Goal: Information Seeking & Learning: Compare options

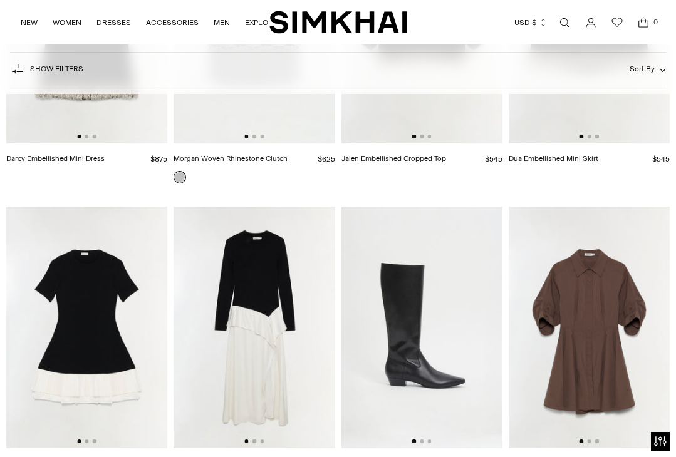
scroll to position [6158, 0]
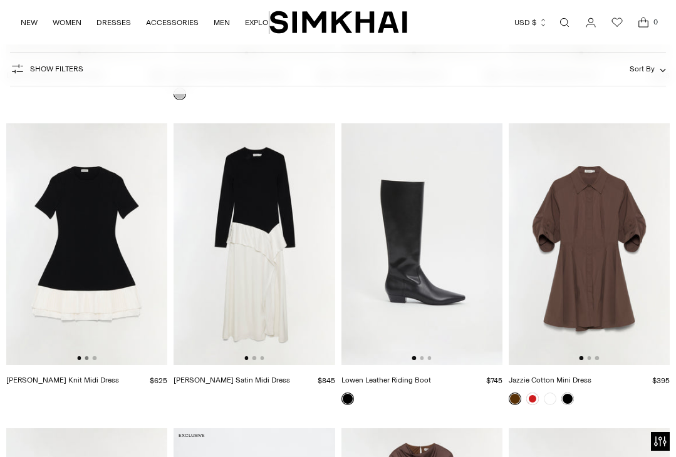
click at [87, 356] on button "Go to slide 2" at bounding box center [87, 358] width 4 height 4
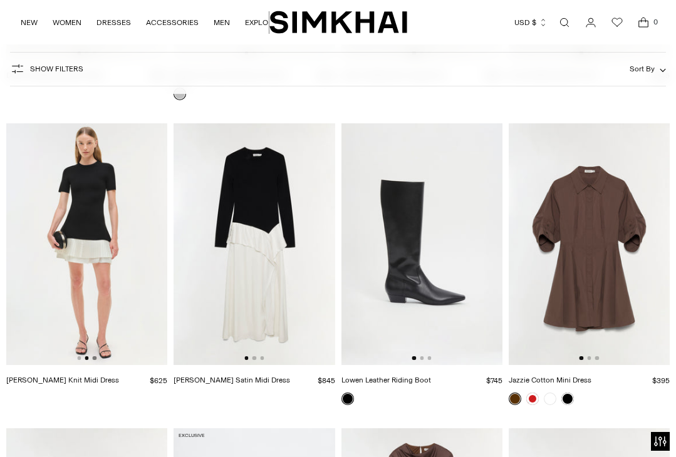
click at [94, 356] on button "Go to slide 3" at bounding box center [95, 358] width 4 height 4
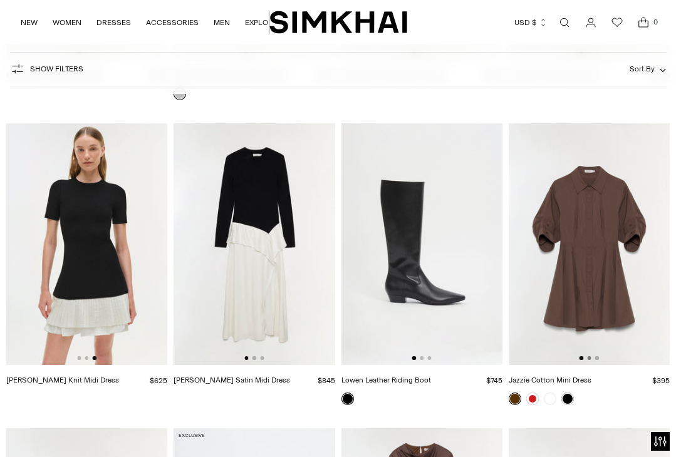
click at [590, 356] on button "Go to slide 2" at bounding box center [589, 358] width 4 height 4
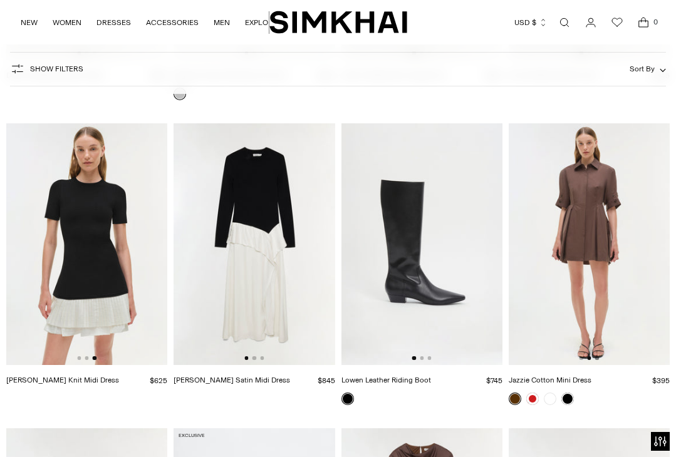
click at [596, 356] on button "Go to slide 3" at bounding box center [597, 358] width 4 height 4
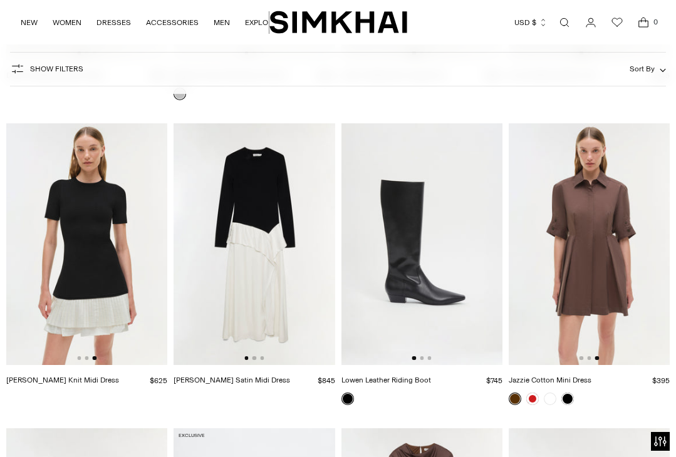
scroll to position [0, 322]
click at [533, 393] on link at bounding box center [532, 399] width 13 height 13
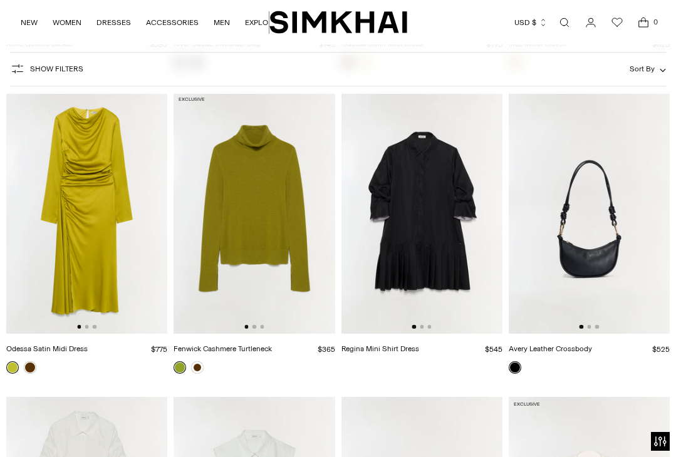
scroll to position [6816, 0]
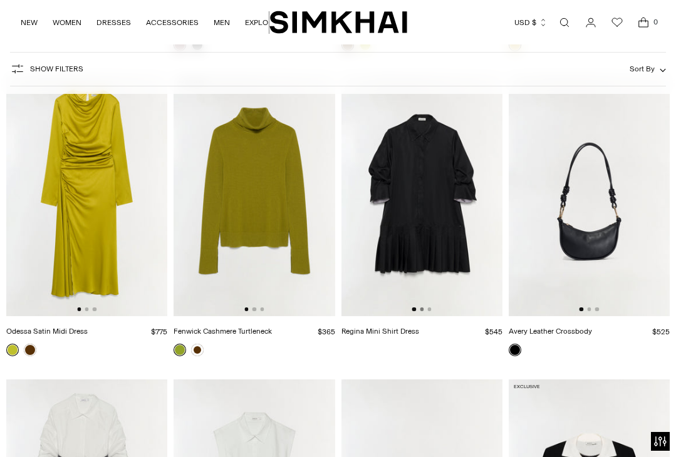
click at [422, 307] on button "Go to slide 2" at bounding box center [422, 309] width 4 height 4
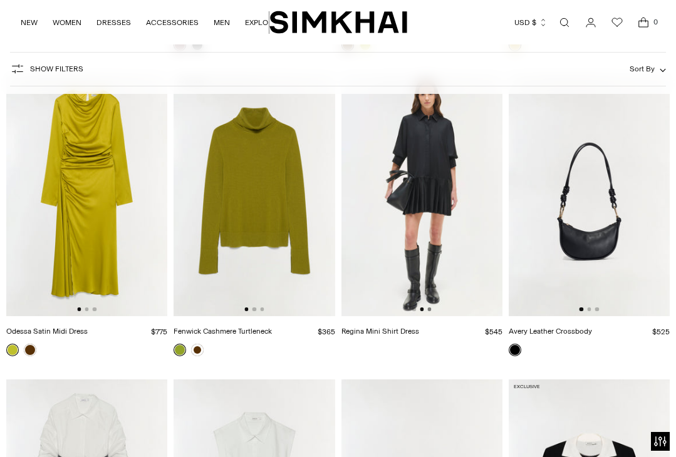
click at [428, 307] on button "Go to slide 3" at bounding box center [429, 309] width 4 height 4
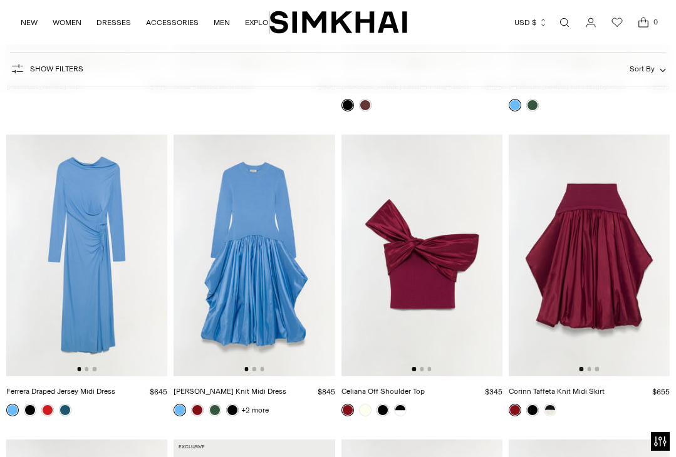
scroll to position [7696, 0]
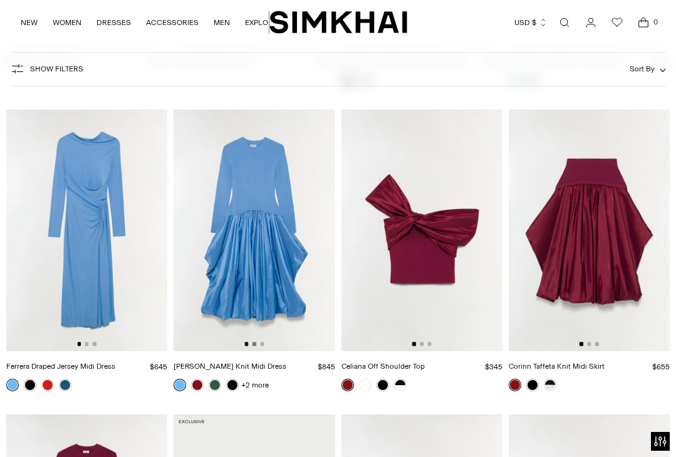
click at [254, 342] on button "Go to slide 2" at bounding box center [254, 344] width 4 height 4
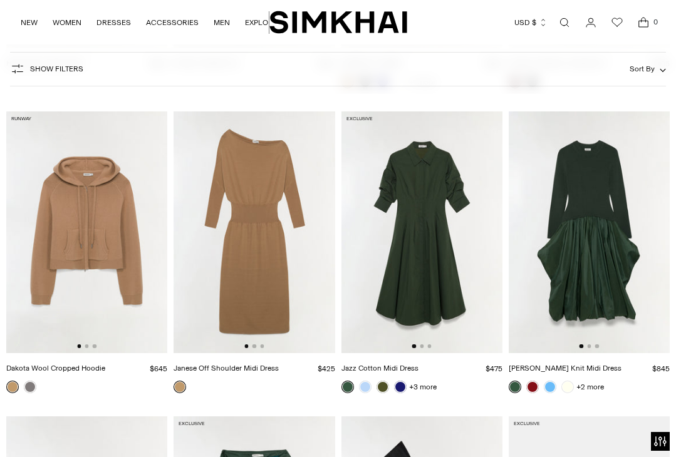
scroll to position [9518, 0]
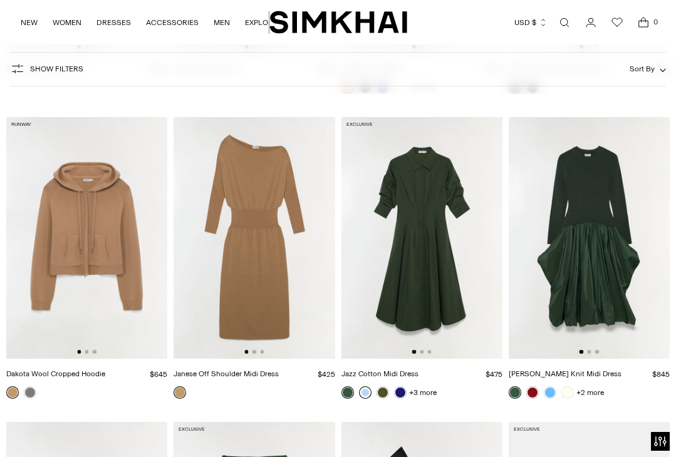
click at [366, 386] on link at bounding box center [365, 392] width 13 height 13
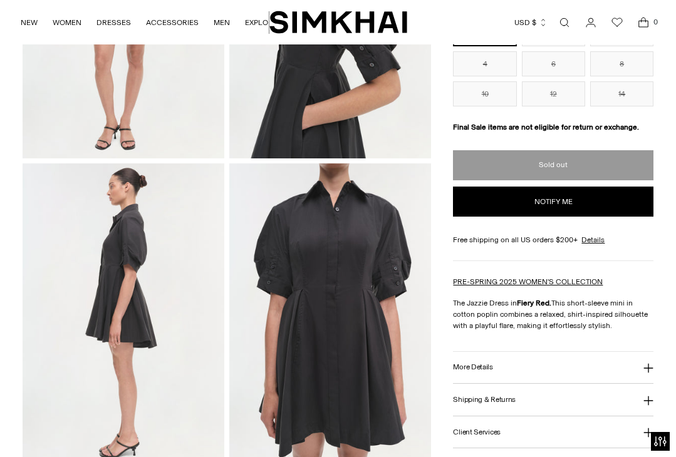
scroll to position [237, 0]
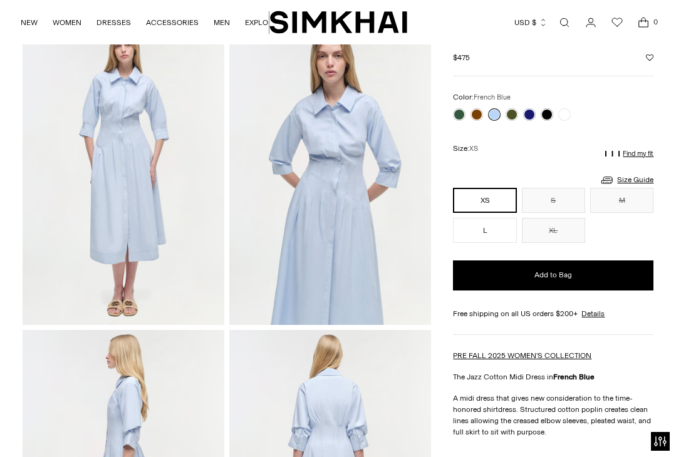
scroll to position [71, 0]
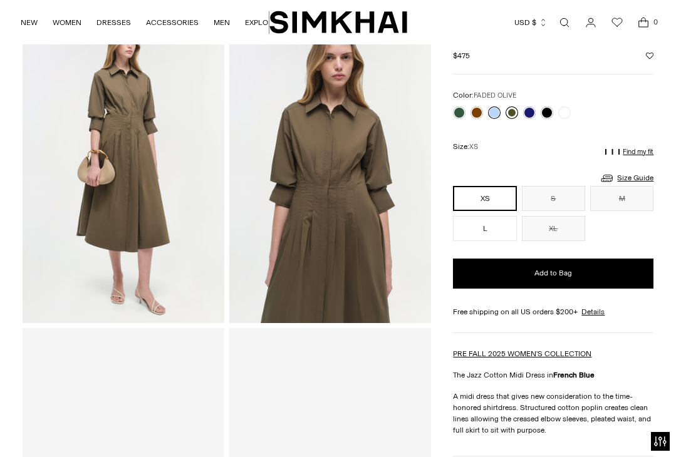
click at [514, 108] on link at bounding box center [511, 112] width 13 height 13
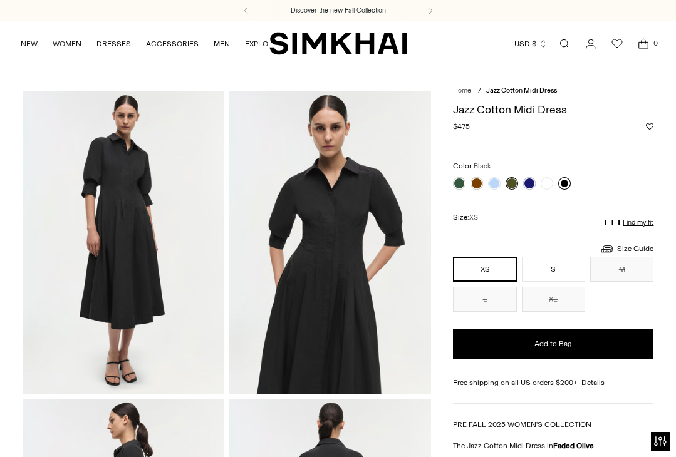
click at [565, 183] on link at bounding box center [564, 183] width 13 height 13
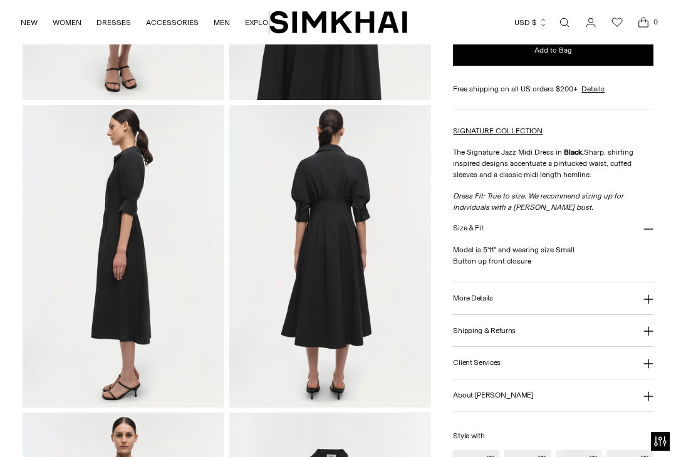
scroll to position [321, 0]
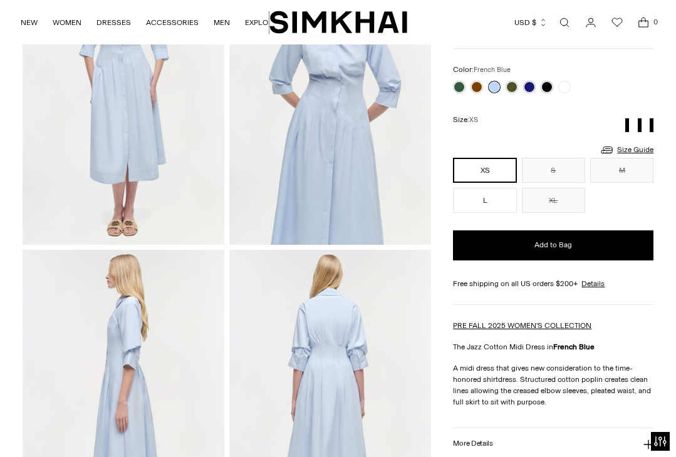
scroll to position [149, 0]
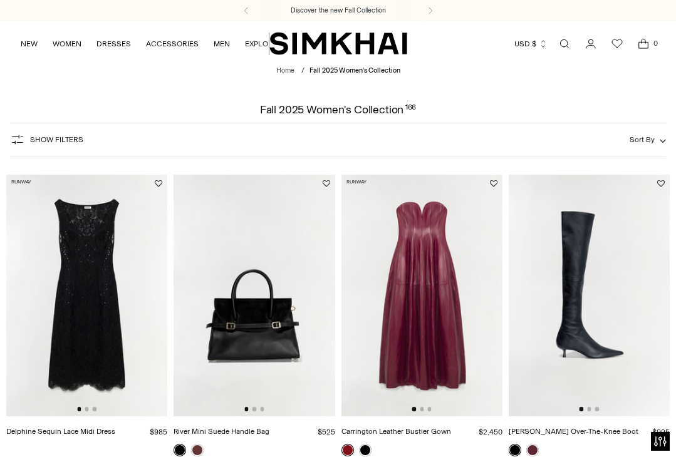
scroll to position [1789, 0]
